Goal: Task Accomplishment & Management: Use online tool/utility

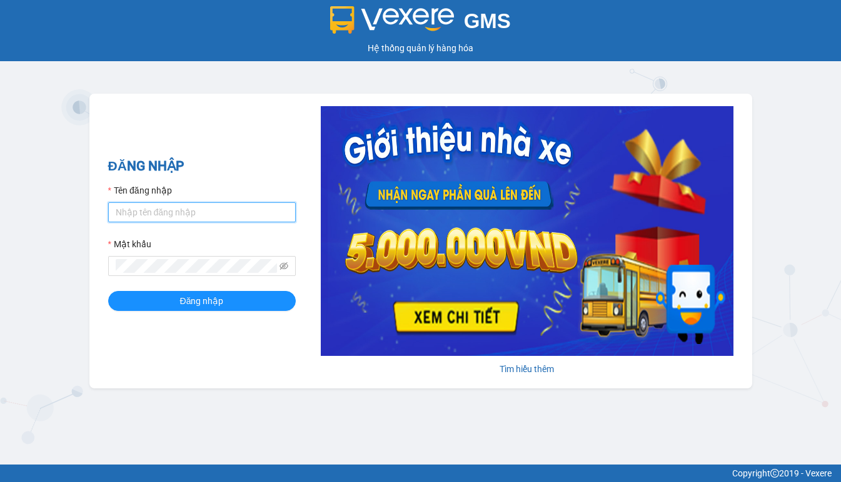
click at [195, 213] on input "Tên đăng nhập" at bounding box center [201, 212] width 187 height 20
type input "hien.phuchai"
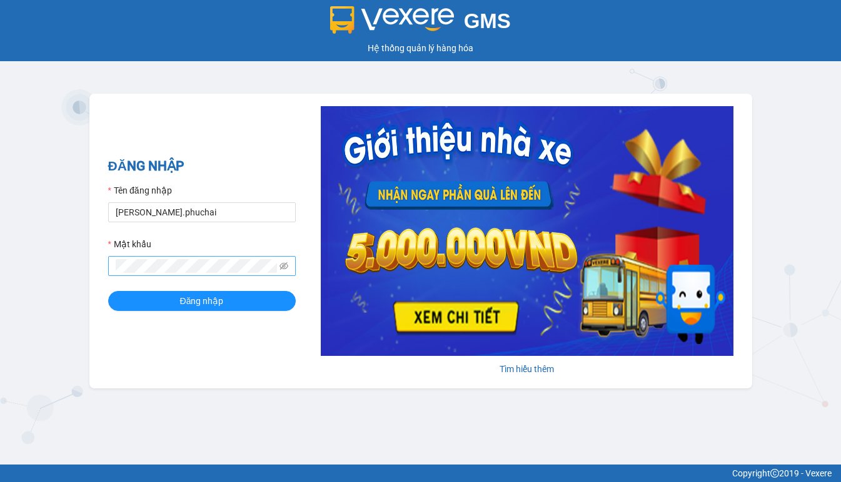
click at [126, 259] on span at bounding box center [201, 266] width 187 height 20
click at [108, 291] on button "Đăng nhập" at bounding box center [201, 301] width 187 height 20
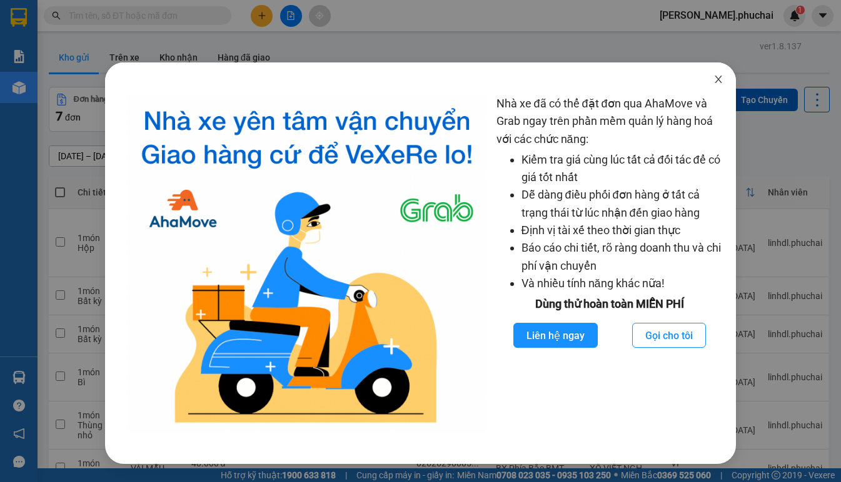
click at [713, 76] on icon "close" at bounding box center [718, 79] width 10 height 10
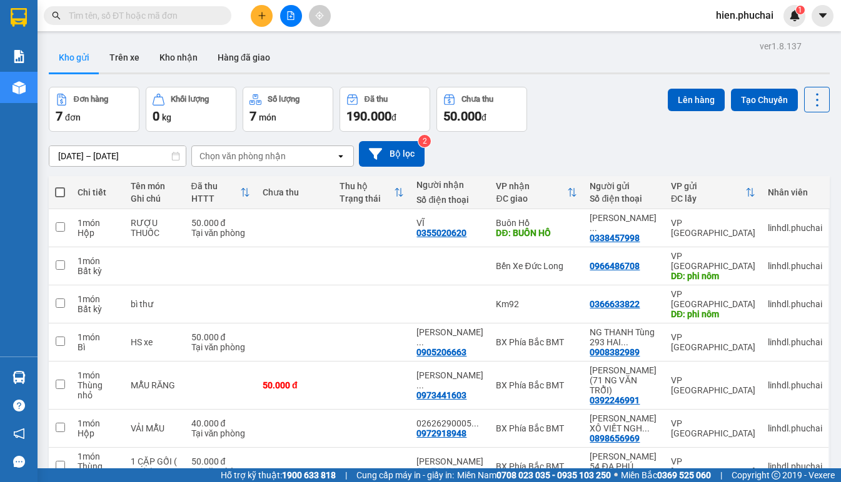
scroll to position [57, 0]
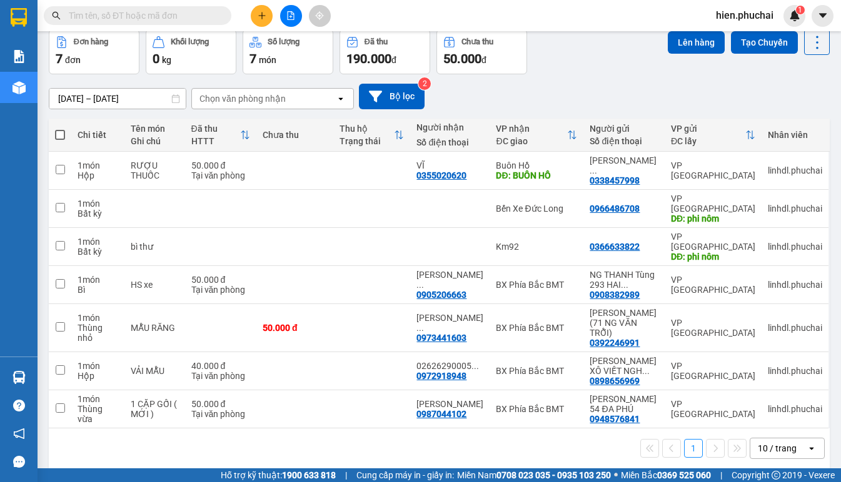
drag, startPoint x: 614, startPoint y: 54, endPoint x: 592, endPoint y: 58, distance: 22.3
click at [592, 58] on div "Đơn hàng 7 đơn Khối lượng 0 kg Số lượng 7 món Đã thu 190.000 đ Chưa thu 50.000 …" at bounding box center [439, 51] width 781 height 45
click at [606, 59] on div "Đơn hàng 7 đơn Khối lượng 0 kg Số lượng 7 món Đã thu 190.000 đ Chưa thu 50.000 …" at bounding box center [439, 51] width 781 height 45
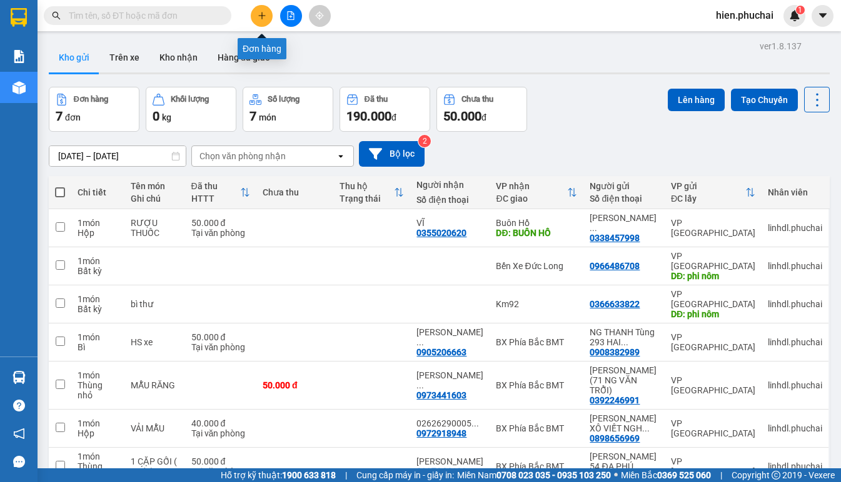
click at [256, 17] on button at bounding box center [262, 16] width 22 height 22
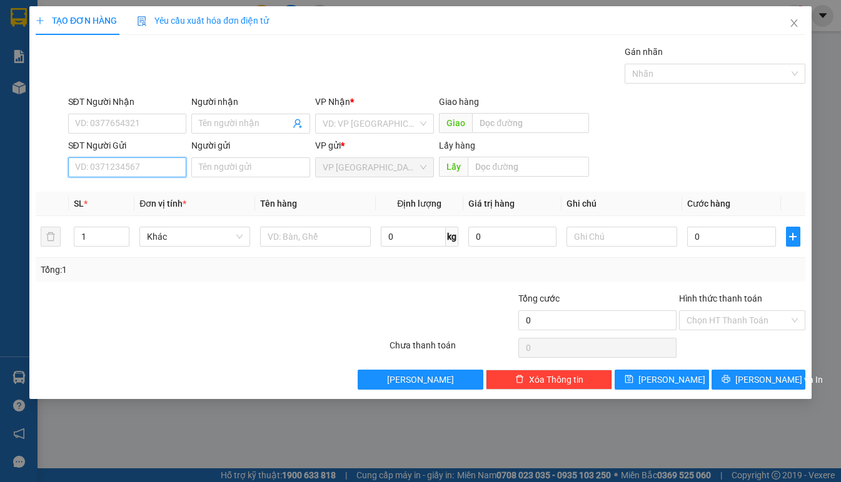
click at [166, 170] on input "SĐT Người Gửi" at bounding box center [127, 167] width 119 height 20
type input "0927092"
click at [161, 194] on div "0927092789 - A TRUNG" at bounding box center [128, 193] width 104 height 14
type input "0866745472"
type input "CÂY XĂNG SỐ 10"
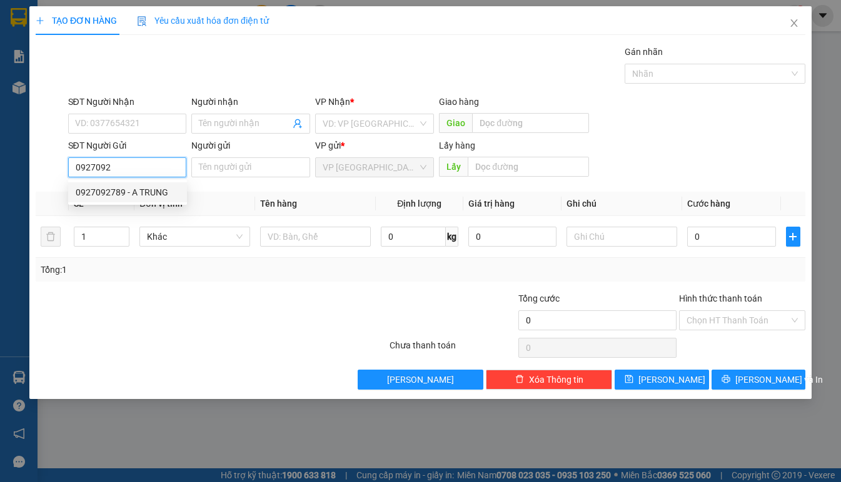
type input "0927092789"
type input "A TRUNG"
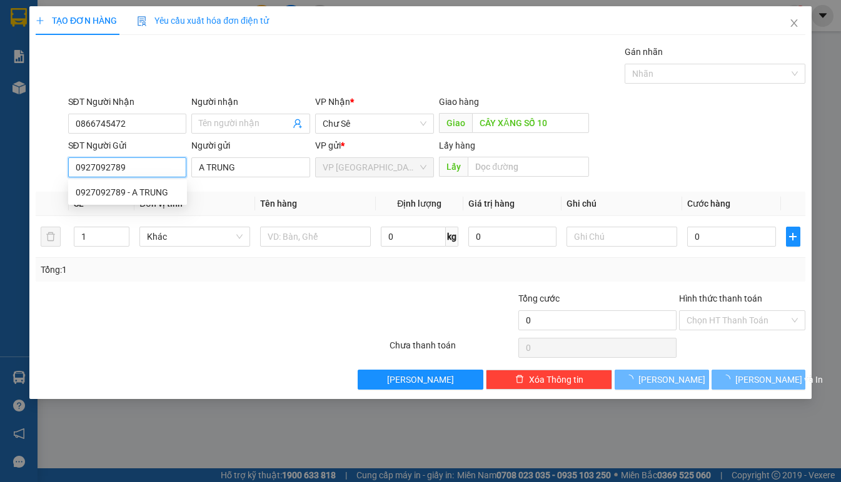
type input "60.000"
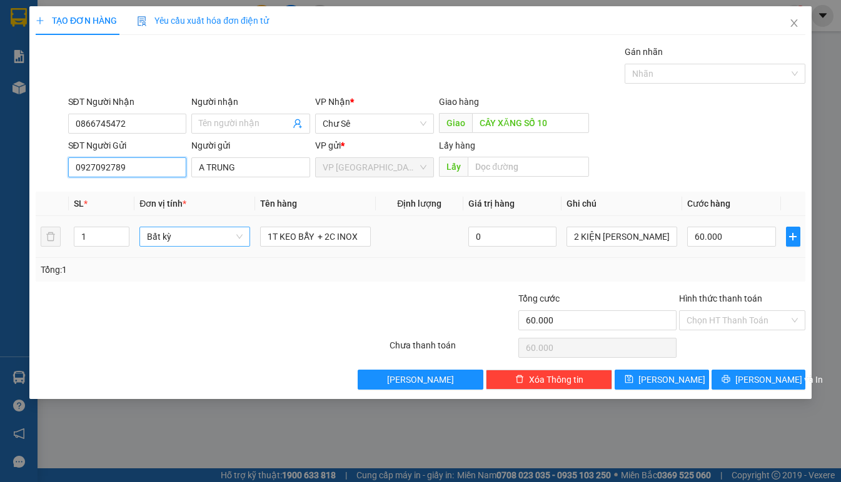
click at [206, 241] on span "Bất kỳ" at bounding box center [195, 236] width 96 height 19
type input "0927092789"
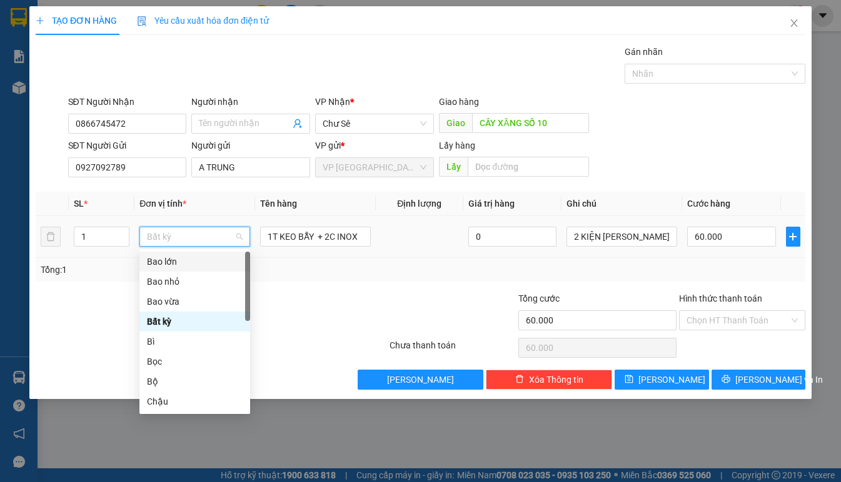
type input "t"
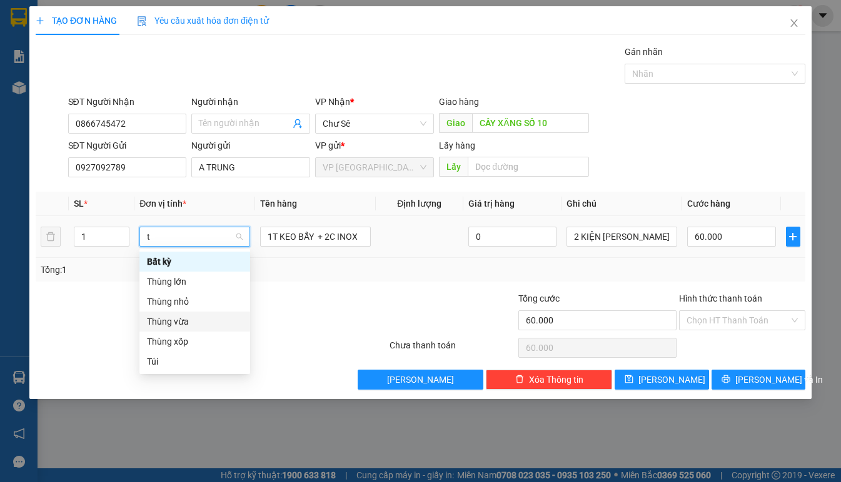
click at [181, 319] on div "Thùng vừa" at bounding box center [195, 322] width 96 height 14
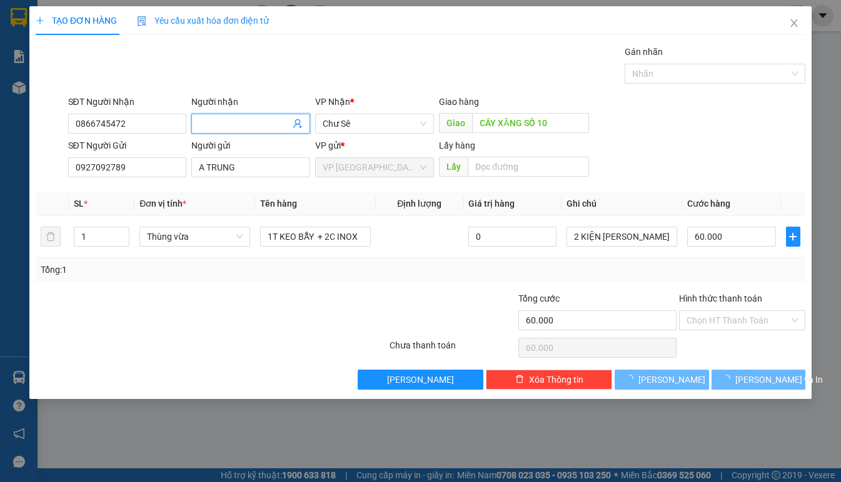
click at [220, 129] on input "Người nhận" at bounding box center [244, 124] width 91 height 14
type input "0"
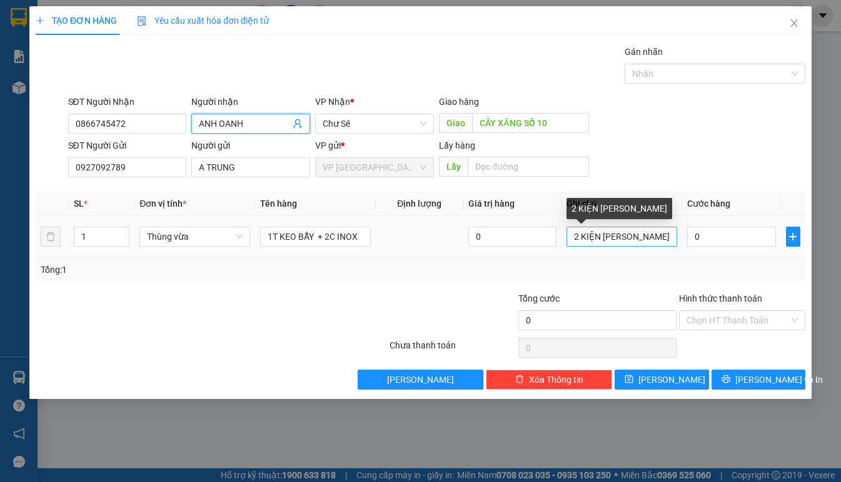
type input "ANH OANH"
drag, startPoint x: 663, startPoint y: 236, endPoint x: 464, endPoint y: 286, distance: 204.8
click at [466, 286] on div "Transit Pickup Surcharge Ids Transit Deliver Surcharge Ids Transit Deliver Surc…" at bounding box center [420, 217] width 769 height 345
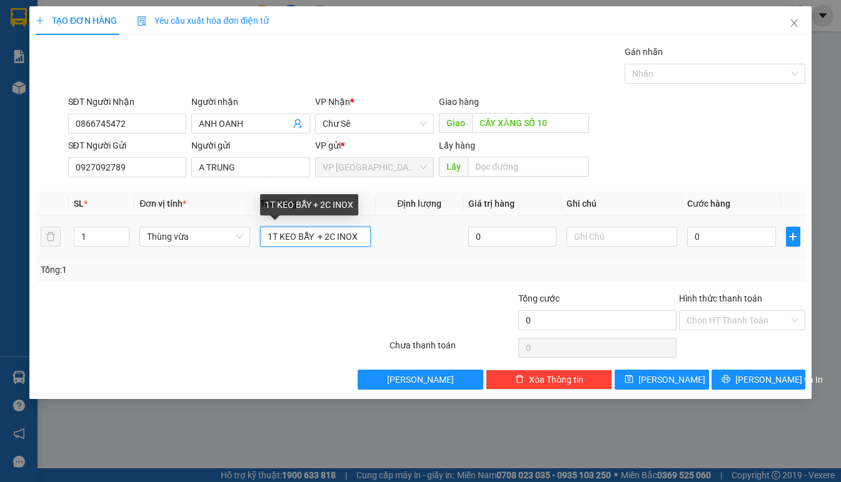
drag, startPoint x: 325, startPoint y: 236, endPoint x: 420, endPoint y: 239, distance: 95.0
click at [419, 238] on tr "1 Thùng vừa 1T KEO BẪY + 2C INOX 0 0" at bounding box center [420, 237] width 769 height 42
click at [337, 231] on input "1T KEO BẪY" at bounding box center [315, 237] width 111 height 20
type input "1T KEO BẪY CHIM"
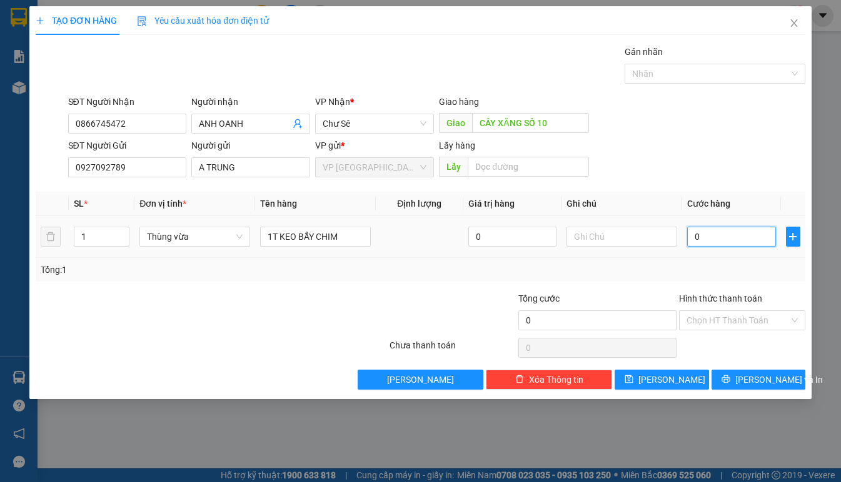
click at [714, 235] on input "0" at bounding box center [731, 237] width 89 height 20
type input "5"
type input "50"
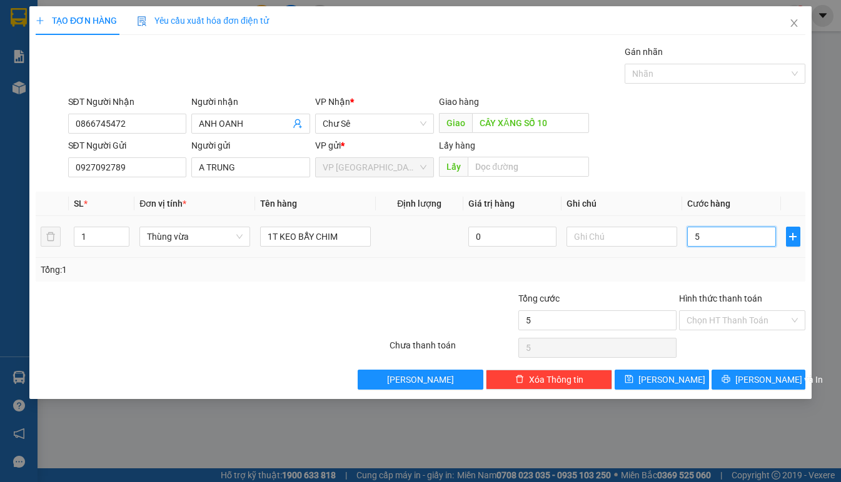
type input "50"
type input "500"
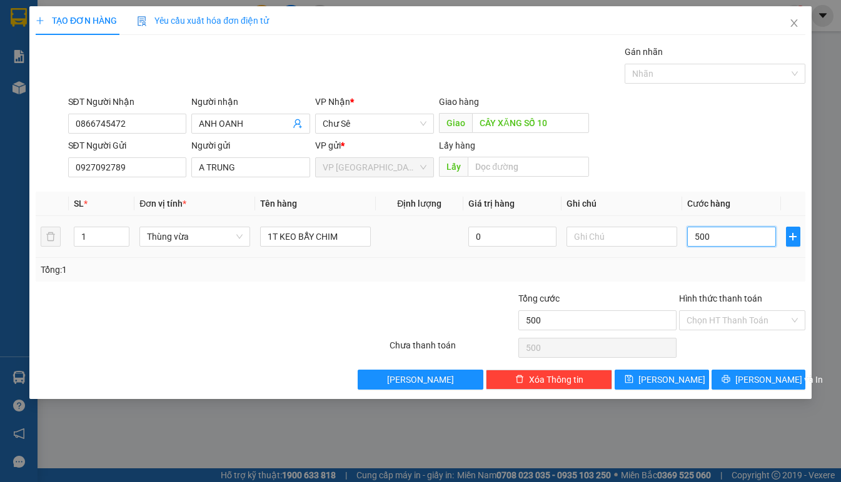
type input "5.000"
type input "50.000"
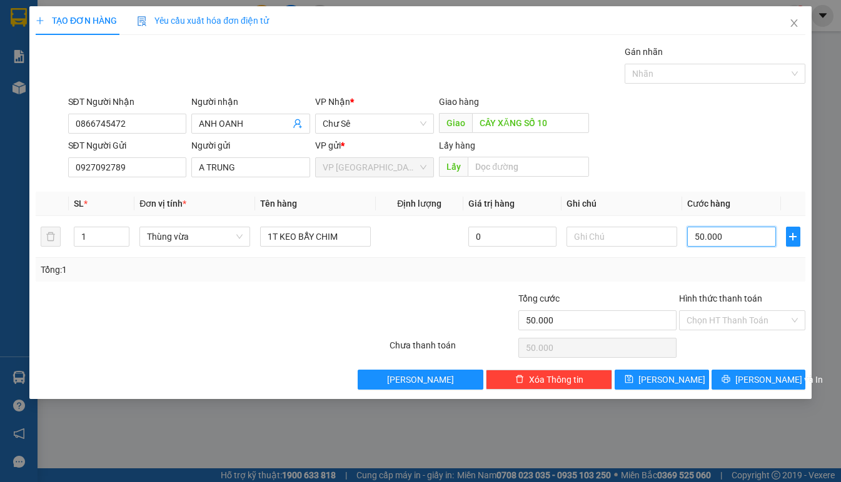
type input "50.000"
click at [677, 141] on div "SĐT Người Gửi 0927092789 Người gửi A TRUNG VP gửi * VP Đà Lạt Lấy hàng Lấy" at bounding box center [437, 161] width 742 height 44
click at [733, 321] on input "Hình thức thanh toán" at bounding box center [737, 320] width 102 height 19
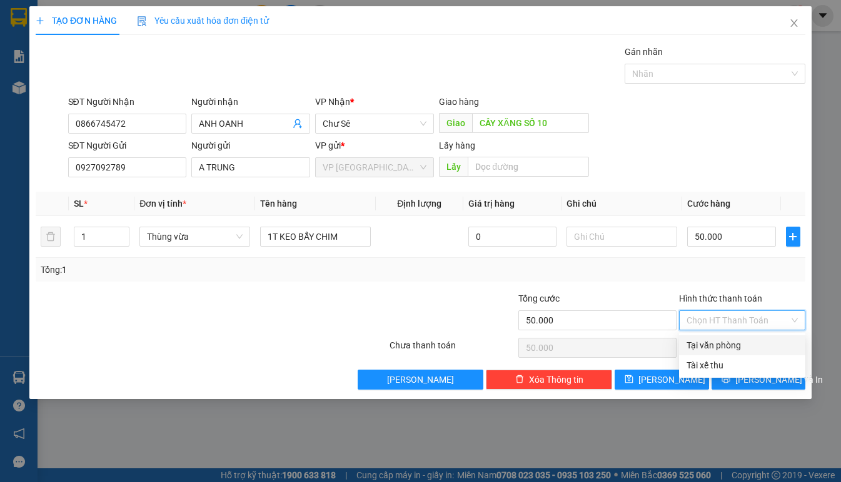
click at [732, 341] on div "Tại văn phòng" at bounding box center [741, 346] width 111 height 14
type input "0"
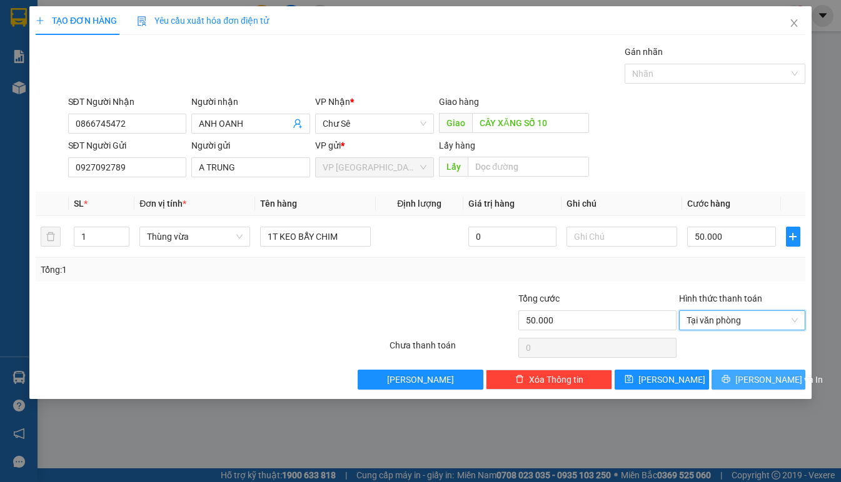
click at [746, 379] on button "Lưu và In" at bounding box center [758, 380] width 94 height 20
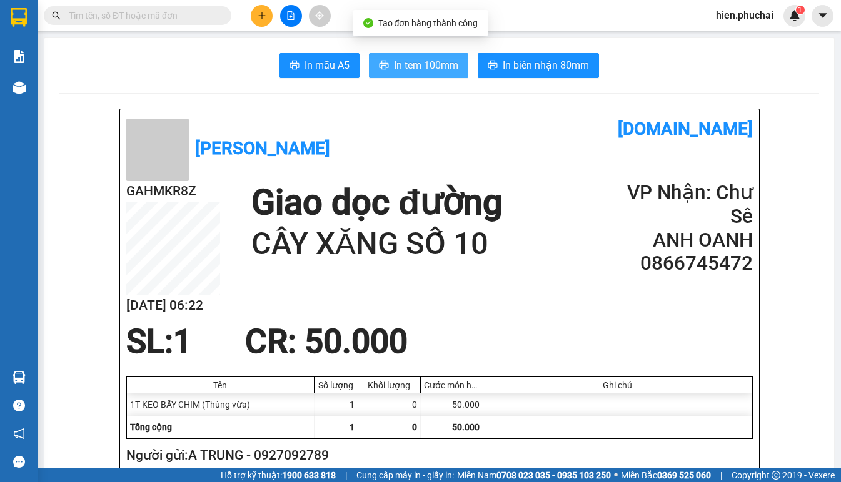
click at [439, 69] on span "In tem 100mm" at bounding box center [426, 65] width 64 height 16
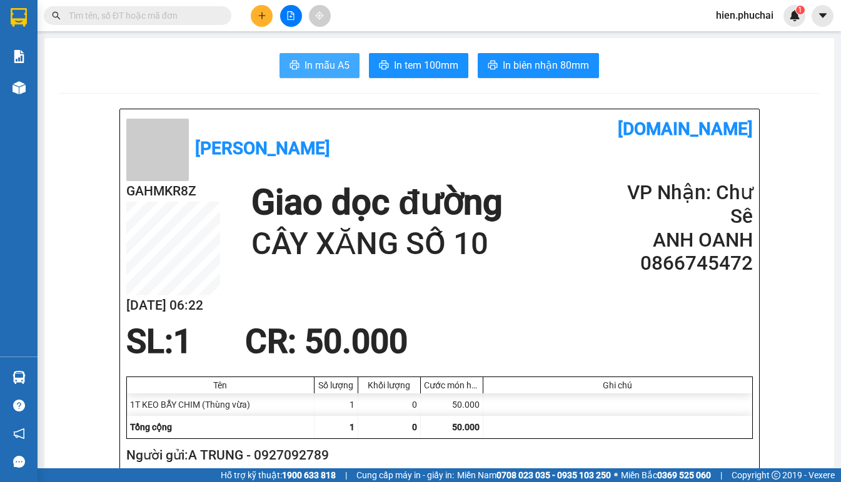
click at [291, 64] on icon "printer" at bounding box center [294, 65] width 9 height 9
click at [327, 71] on span "In mẫu A5" at bounding box center [326, 65] width 45 height 16
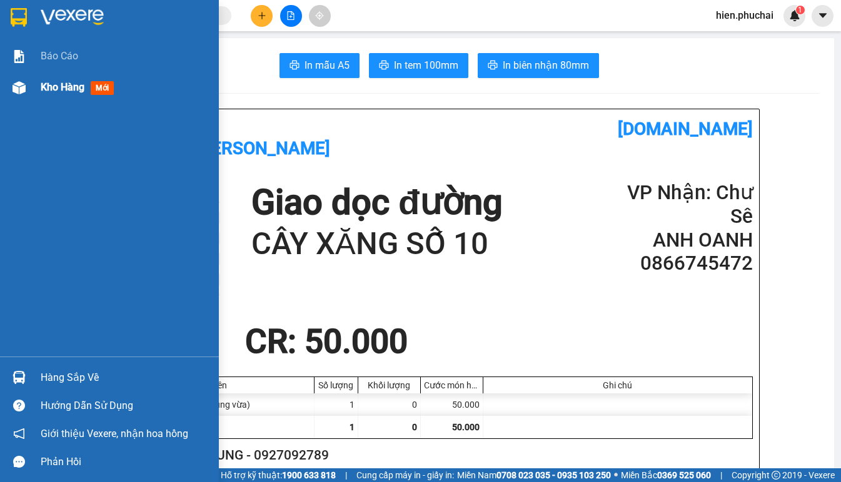
click at [3, 78] on div "Kho hàng mới" at bounding box center [109, 87] width 219 height 31
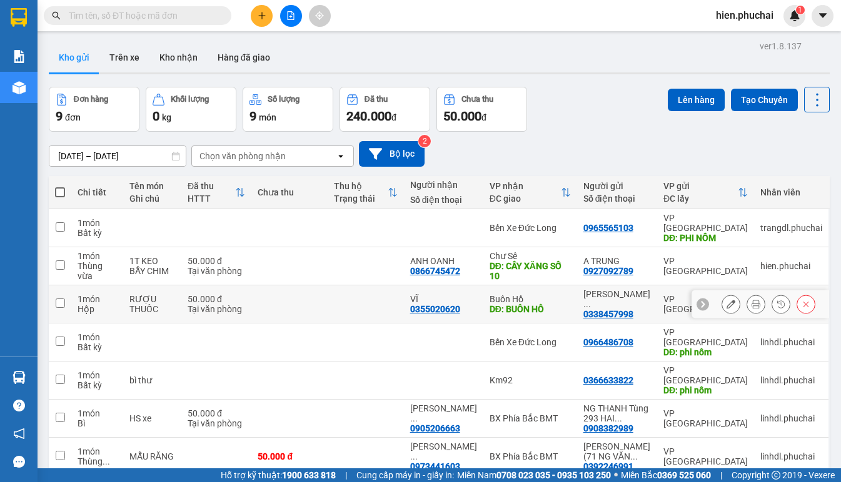
scroll to position [105, 0]
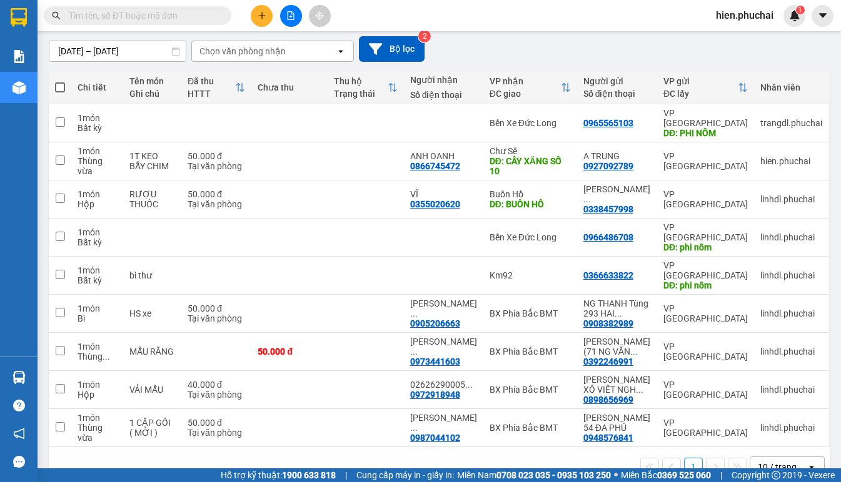
click at [58, 84] on span at bounding box center [60, 87] width 10 height 10
click at [60, 81] on input "checkbox" at bounding box center [60, 81] width 0 height 0
checkbox input "true"
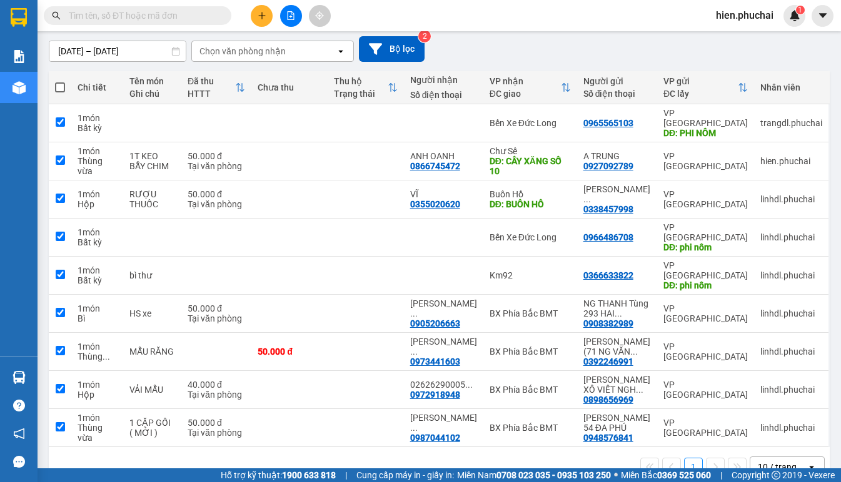
checkbox input "true"
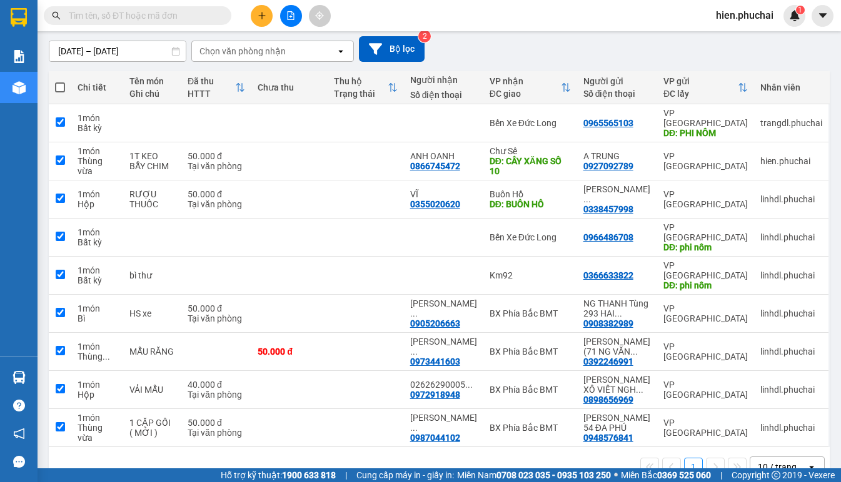
checkbox input "true"
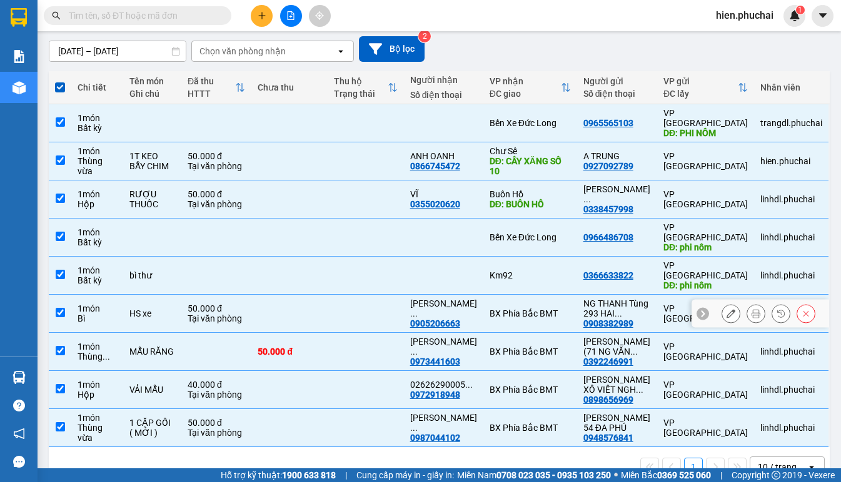
scroll to position [0, 0]
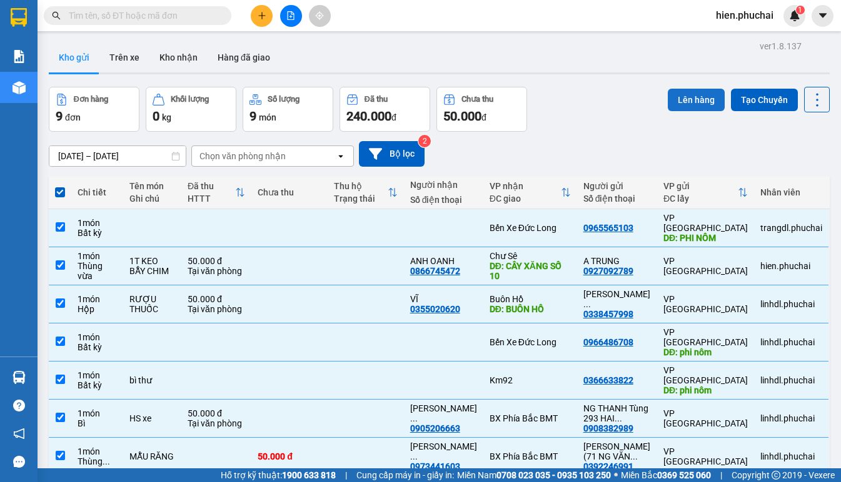
click at [689, 99] on button "Lên hàng" at bounding box center [695, 100] width 57 height 22
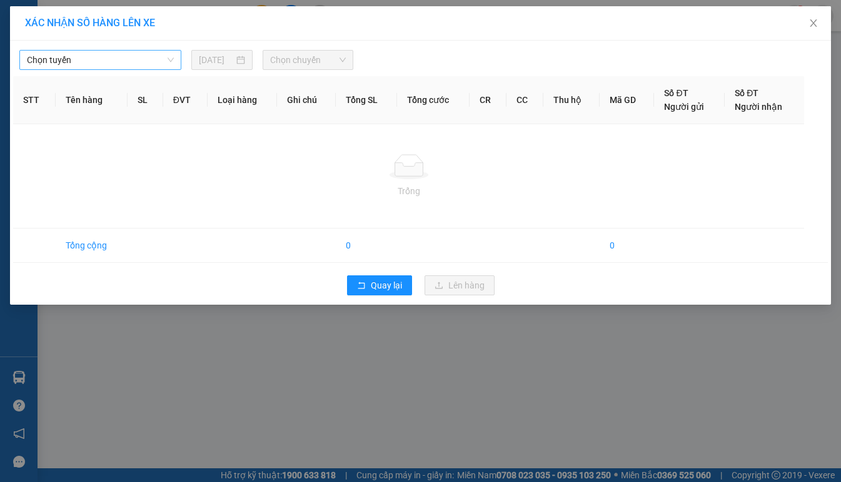
drag, startPoint x: 114, startPoint y: 57, endPoint x: 111, endPoint y: 66, distance: 9.5
click at [114, 57] on span "Chọn tuyến" at bounding box center [100, 60] width 147 height 19
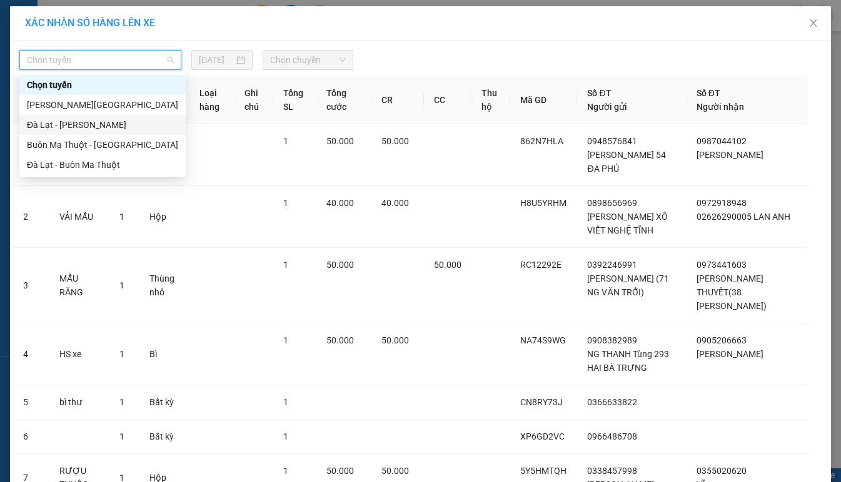
click at [97, 126] on div "Đà Lạt - Gia Lai" at bounding box center [102, 125] width 151 height 14
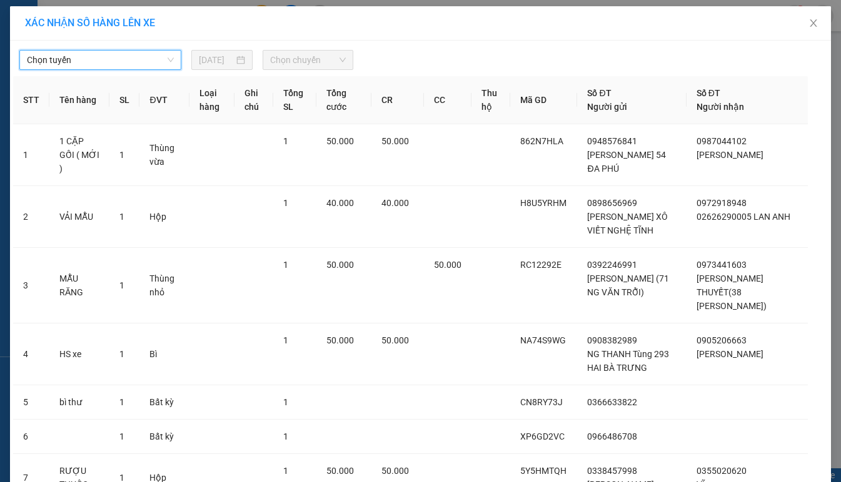
click at [308, 64] on span "Chọn chuyến" at bounding box center [307, 60] width 75 height 19
click at [103, 56] on span "Đà Lạt - Gia Lai" at bounding box center [100, 60] width 147 height 19
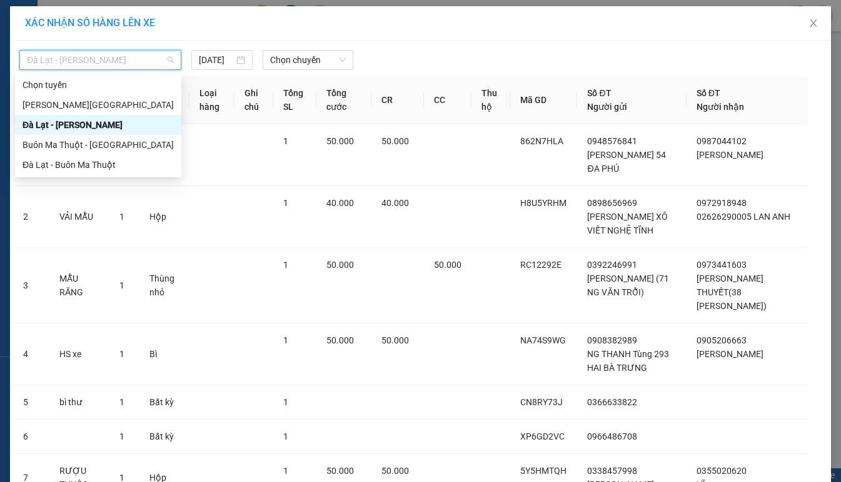
click at [91, 122] on div "Đà Lạt - Gia Lai" at bounding box center [97, 125] width 151 height 14
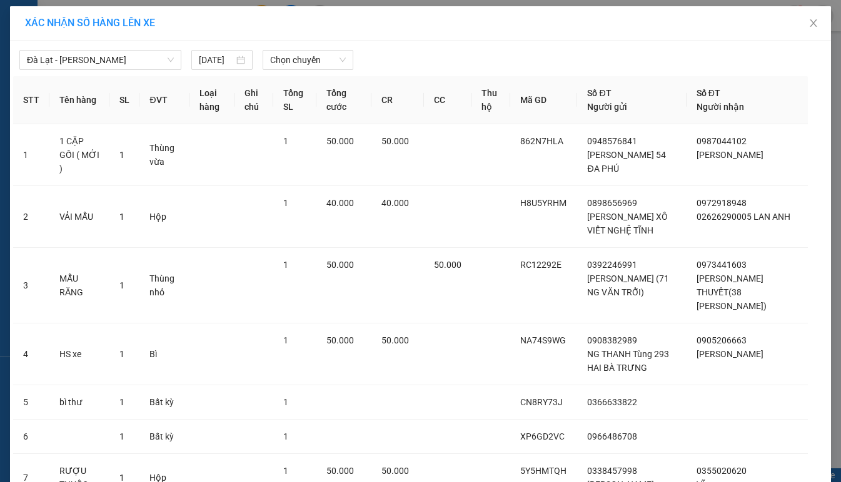
click at [315, 47] on div "Đà Lạt - Gia Lai 12/08/2025 Chọn chuyến" at bounding box center [420, 57] width 814 height 26
click at [309, 58] on span "Chọn chuyến" at bounding box center [307, 60] width 75 height 19
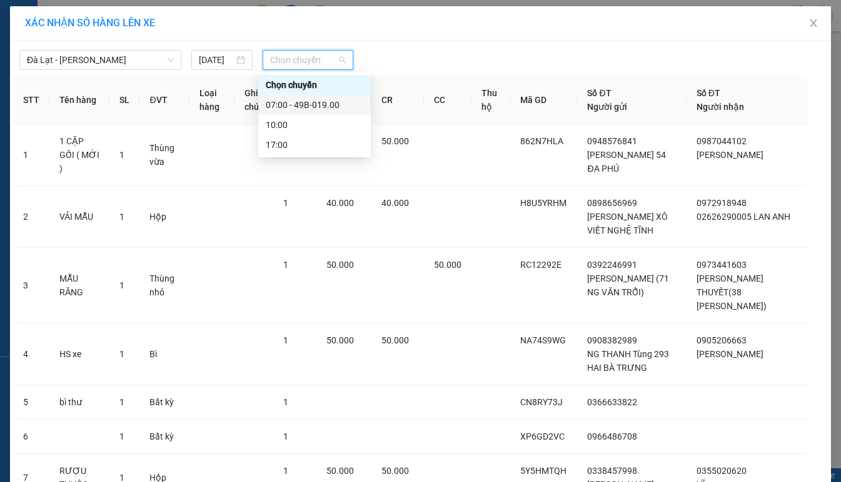
click at [283, 106] on div "07:00 - 49B-019.00" at bounding box center [314, 105] width 97 height 14
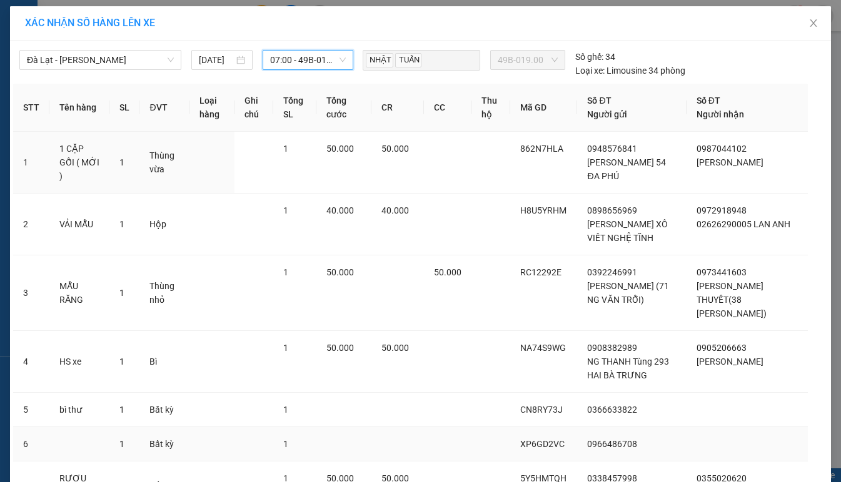
scroll to position [201, 0]
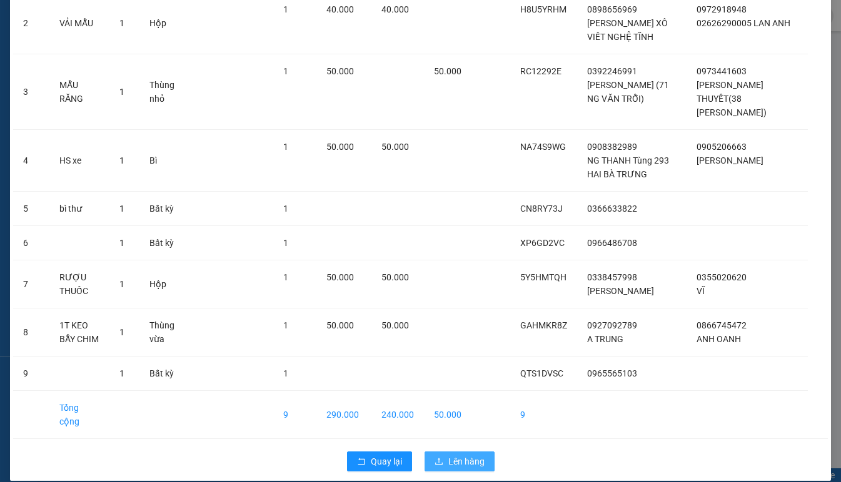
click at [457, 455] on span "Lên hàng" at bounding box center [466, 462] width 36 height 14
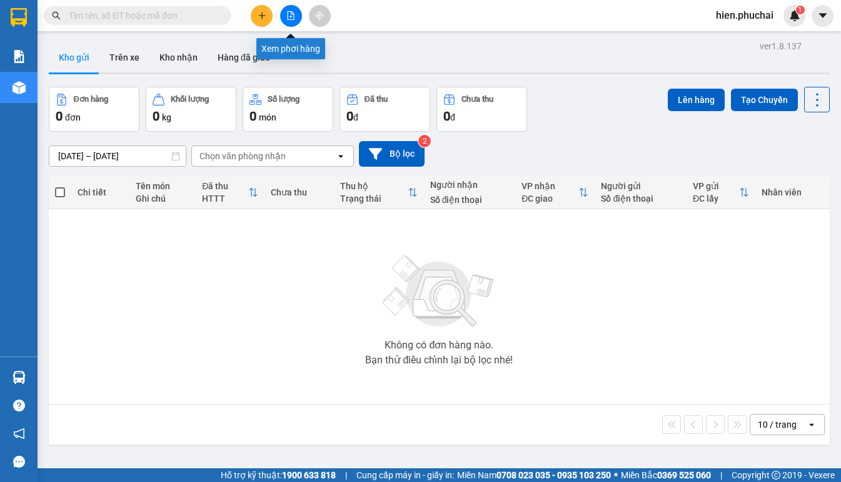
click at [291, 7] on button at bounding box center [291, 16] width 22 height 22
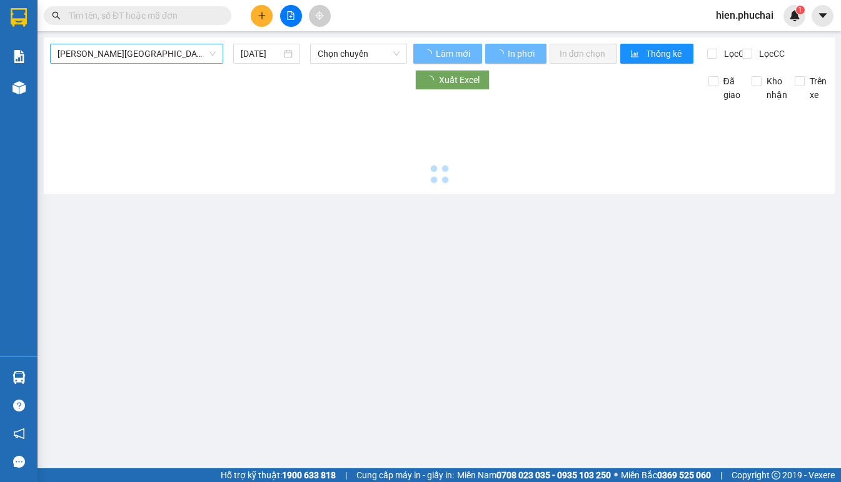
click at [166, 54] on span "Gia Lai - Đà Lạt" at bounding box center [136, 53] width 158 height 19
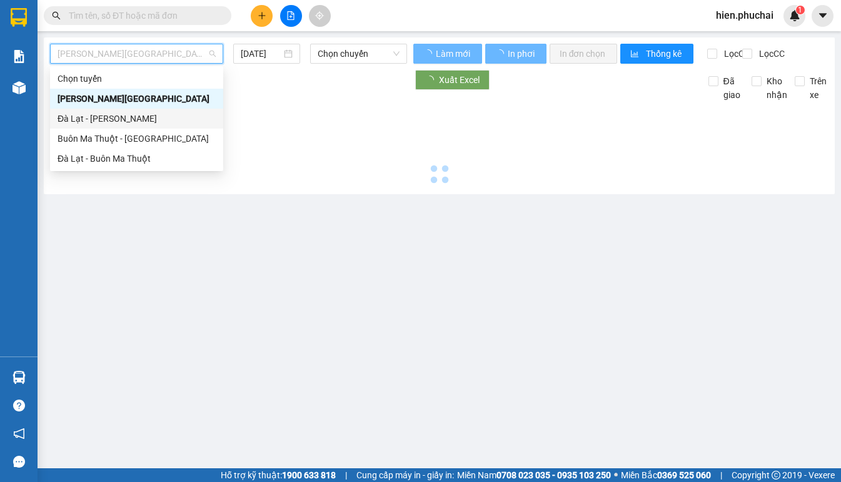
type input "12/08/2025"
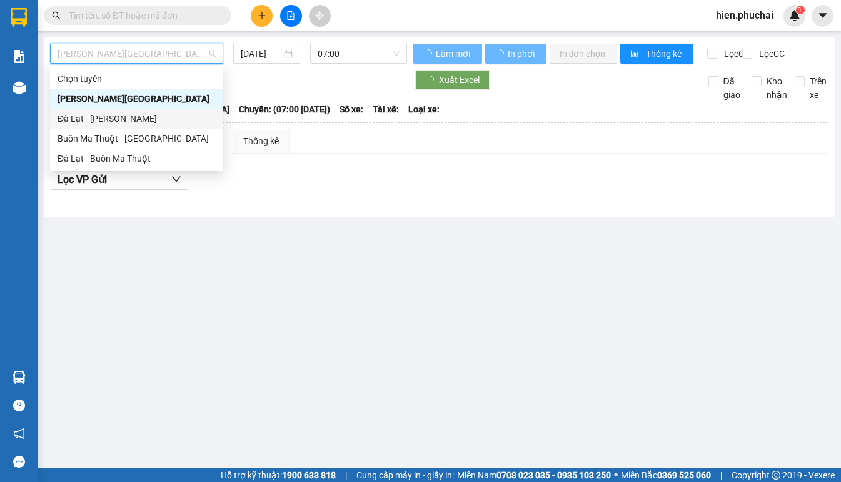
click at [126, 116] on div "Đà Lạt - Gia Lai" at bounding box center [136, 119] width 158 height 14
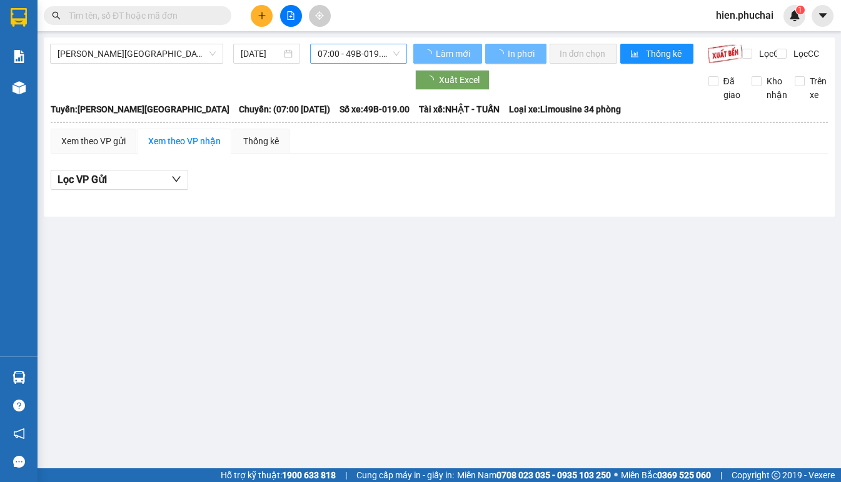
click at [357, 47] on span "07:00 - 49B-019.00" at bounding box center [358, 53] width 82 height 19
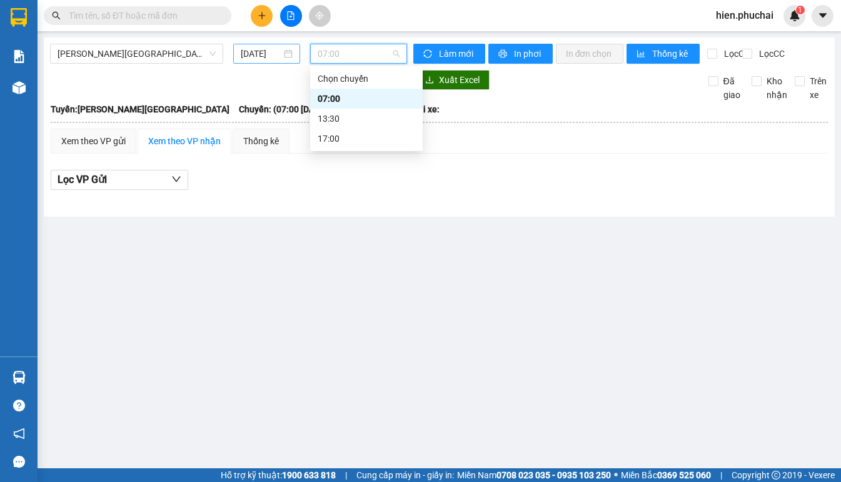
click at [259, 58] on input "12/08/2025" at bounding box center [261, 54] width 40 height 14
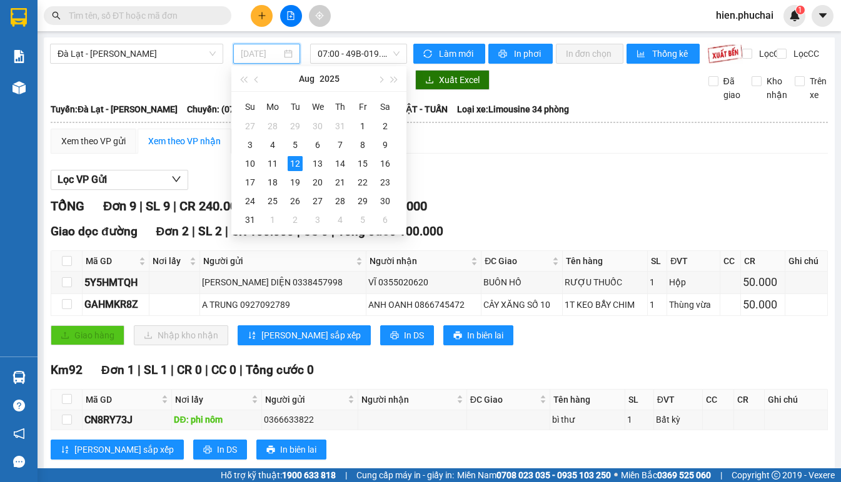
type input "12/08/2025"
click at [294, 164] on div "12" at bounding box center [294, 163] width 15 height 15
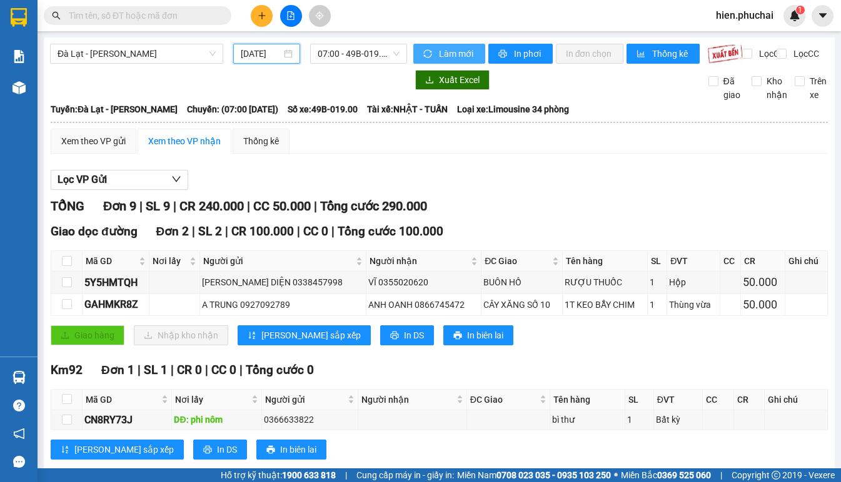
click at [442, 54] on span "Làm mới" at bounding box center [457, 54] width 36 height 14
click at [500, 56] on icon "printer" at bounding box center [502, 54] width 8 height 8
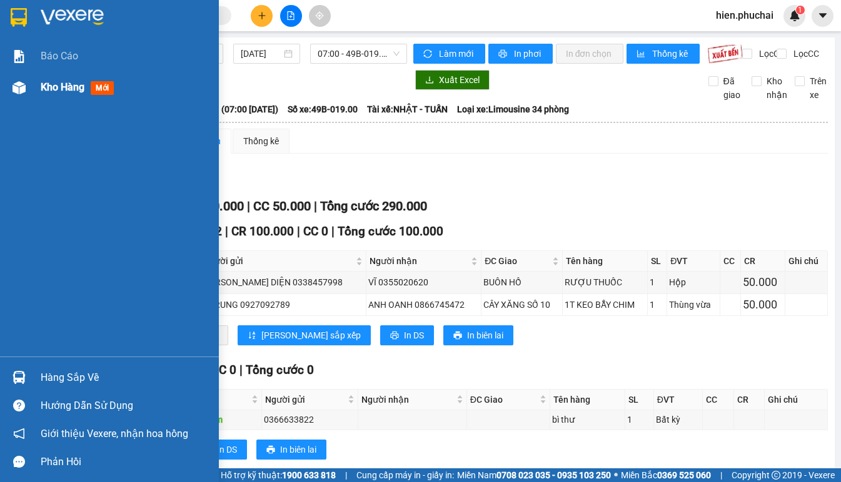
click at [30, 89] on div "Kho hàng mới" at bounding box center [109, 87] width 219 height 31
